Goal: Ask a question: Seek information or help from site administrators or community

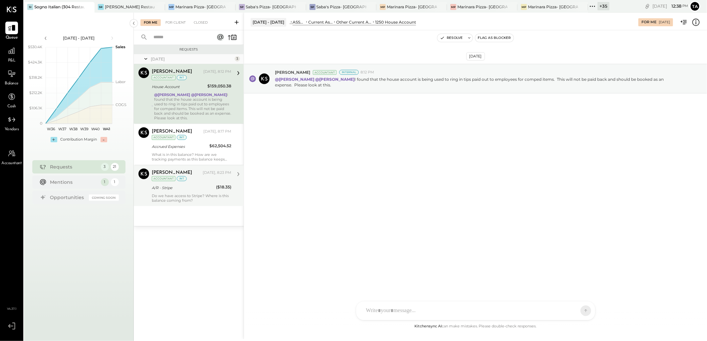
drag, startPoint x: 351, startPoint y: 182, endPoint x: 195, endPoint y: 200, distance: 156.4
click at [351, 182] on div "[DATE] [PERSON_NAME] Accountant Internal 8:12 PM @[PERSON_NAME] @[PERSON_NAME] …" at bounding box center [475, 176] width 463 height 293
click at [171, 197] on div "Do we have access to Stripe? Where is this balance coming from?" at bounding box center [192, 198] width 80 height 9
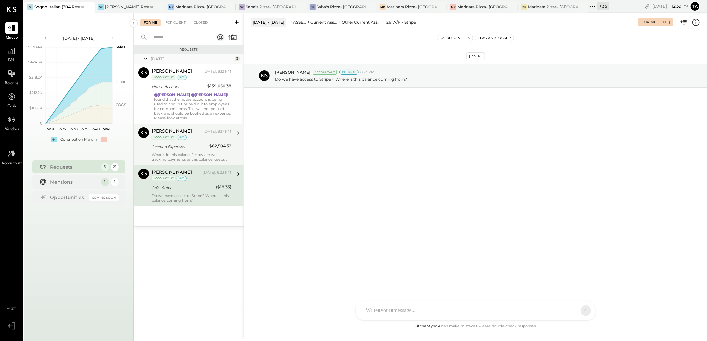
click at [185, 155] on div "What is in this balance? How are we tracking payments as this balance keeps gro…" at bounding box center [192, 156] width 80 height 9
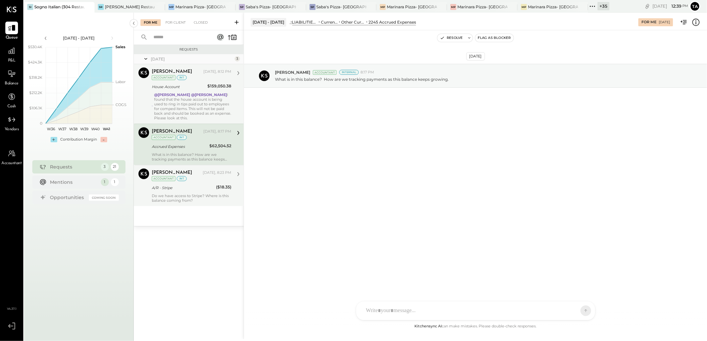
click at [197, 108] on div "@[PERSON_NAME] @[PERSON_NAME] I found that the house account is being used to r…" at bounding box center [192, 107] width 77 height 28
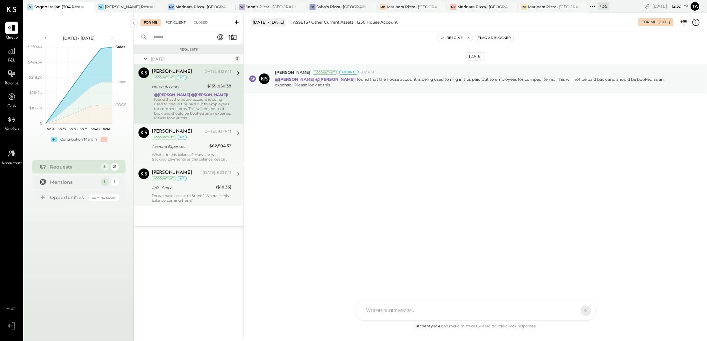
click at [175, 20] on div "For Client" at bounding box center [175, 22] width 27 height 7
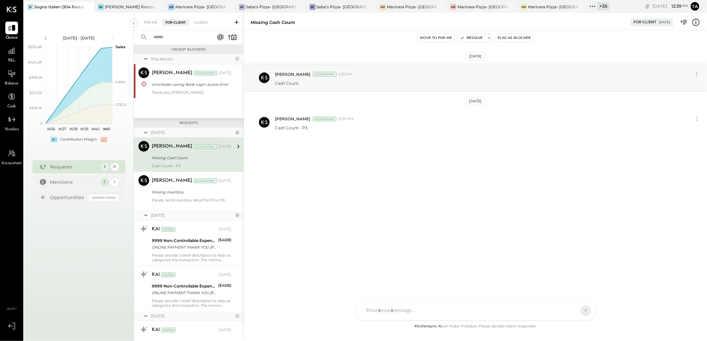
click at [151, 28] on div "For Me For Client Closed" at bounding box center [189, 22] width 110 height 18
click at [151, 24] on div "For Me" at bounding box center [150, 22] width 20 height 7
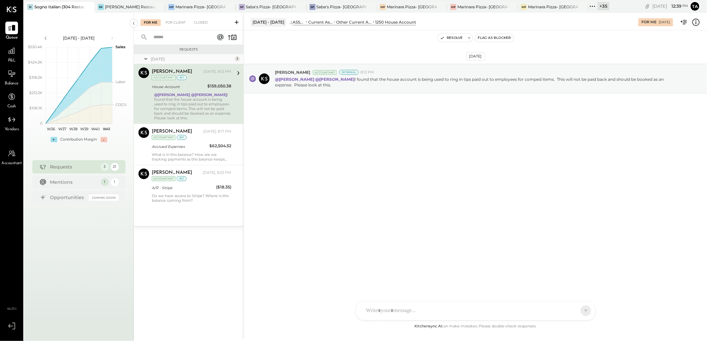
click at [202, 114] on div "@[PERSON_NAME] @[PERSON_NAME] I found that the house account is being used to r…" at bounding box center [192, 107] width 77 height 28
